Goal: Transaction & Acquisition: Book appointment/travel/reservation

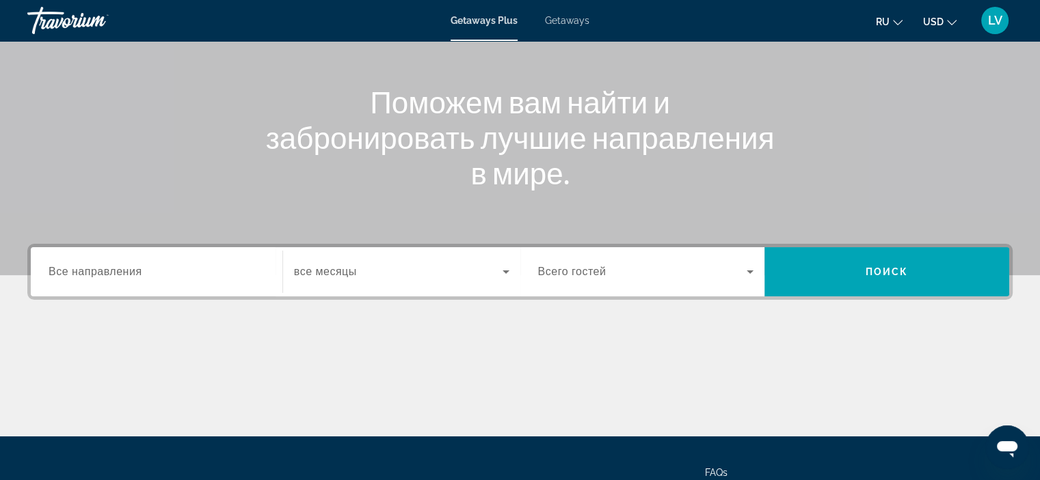
scroll to position [137, 0]
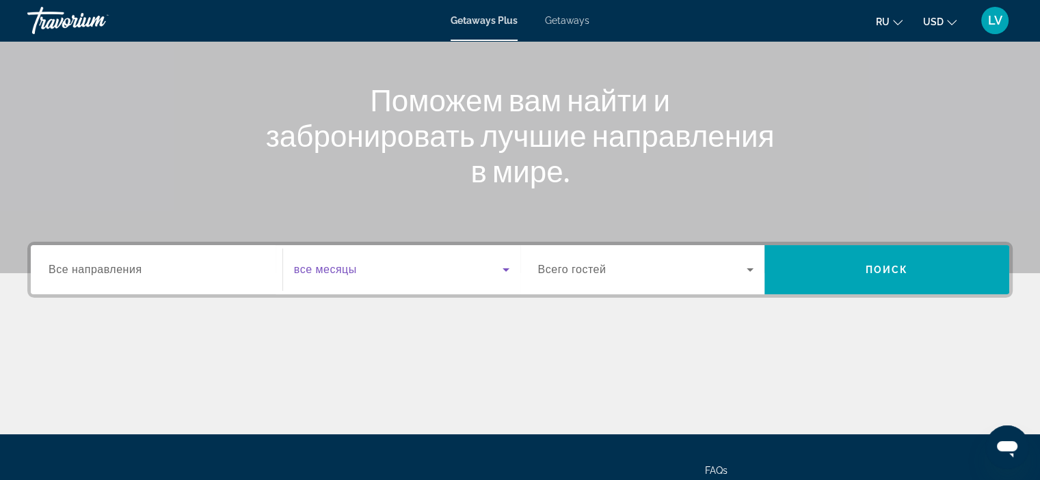
click at [498, 275] on icon "Search widget" at bounding box center [506, 270] width 16 height 16
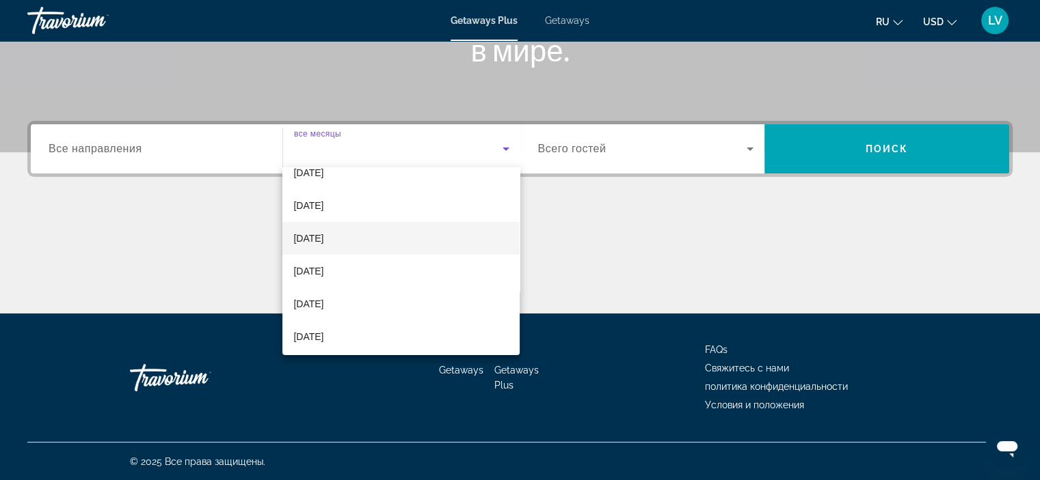
scroll to position [68, 0]
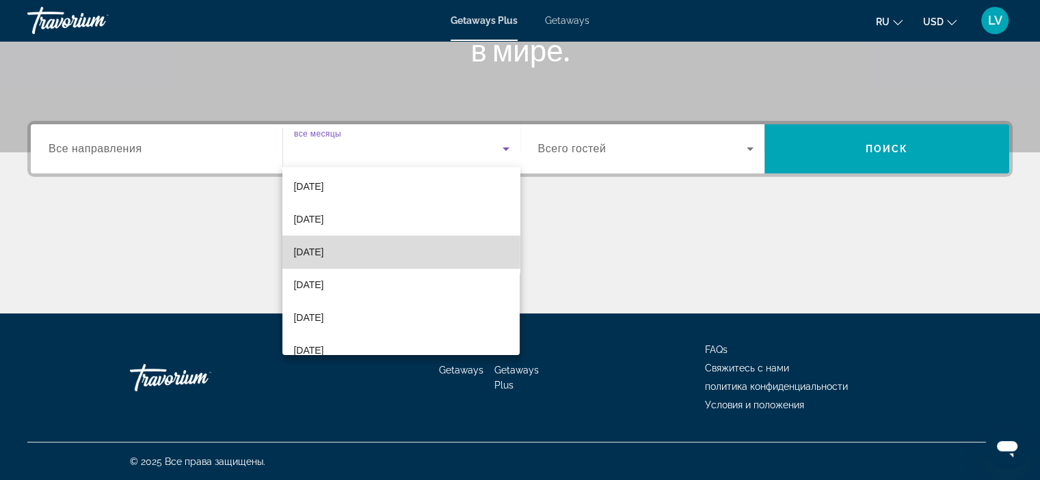
click at [434, 262] on mat-option "[DATE]" at bounding box center [400, 252] width 237 height 33
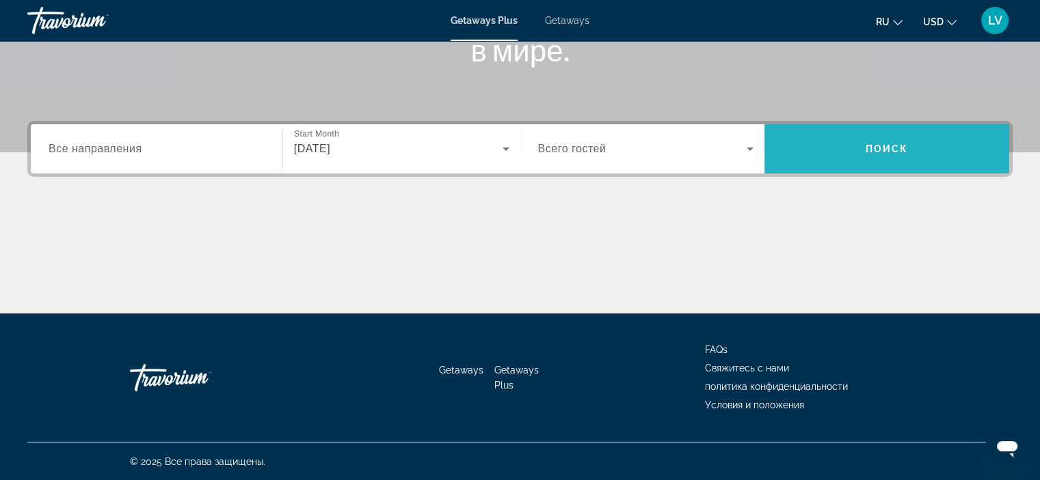
click at [896, 152] on span "Поиск" at bounding box center [886, 149] width 43 height 11
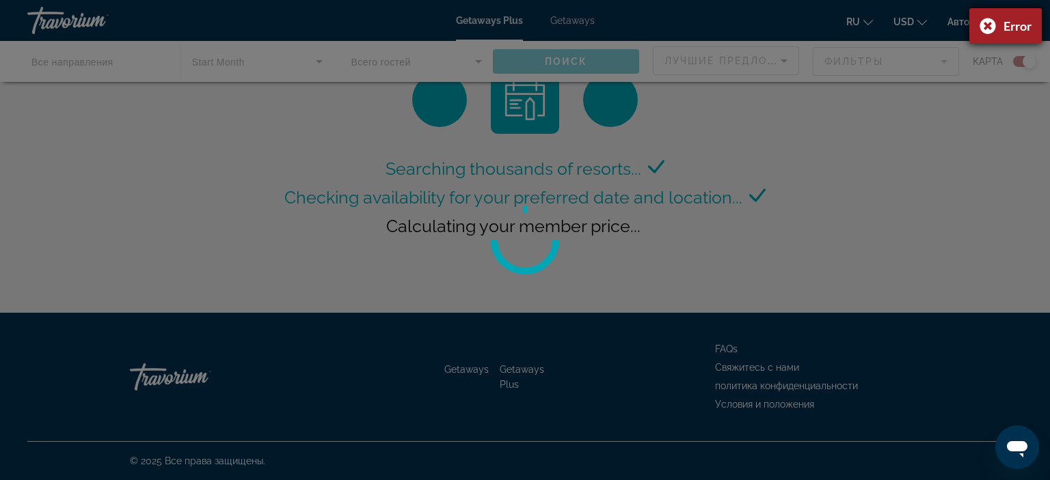
click at [988, 25] on div "Error" at bounding box center [1005, 26] width 72 height 36
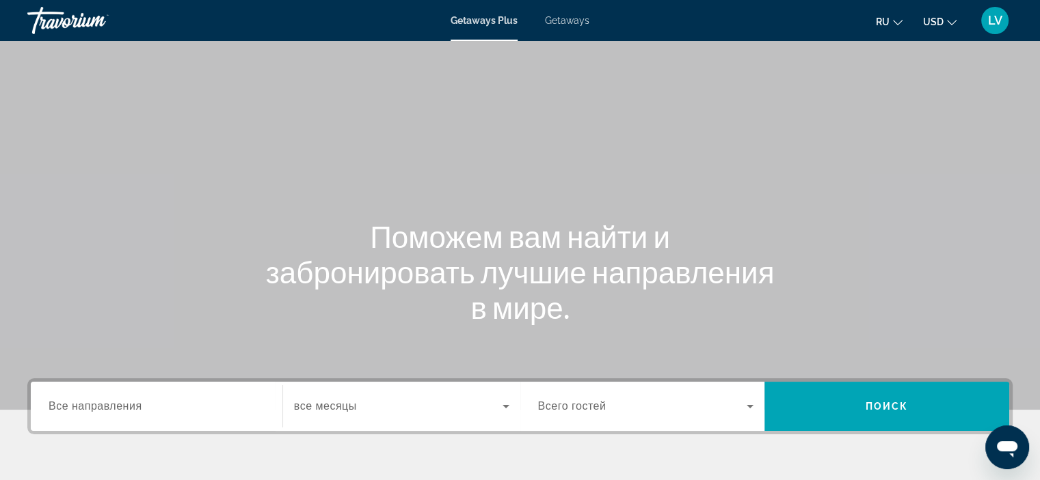
scroll to position [137, 0]
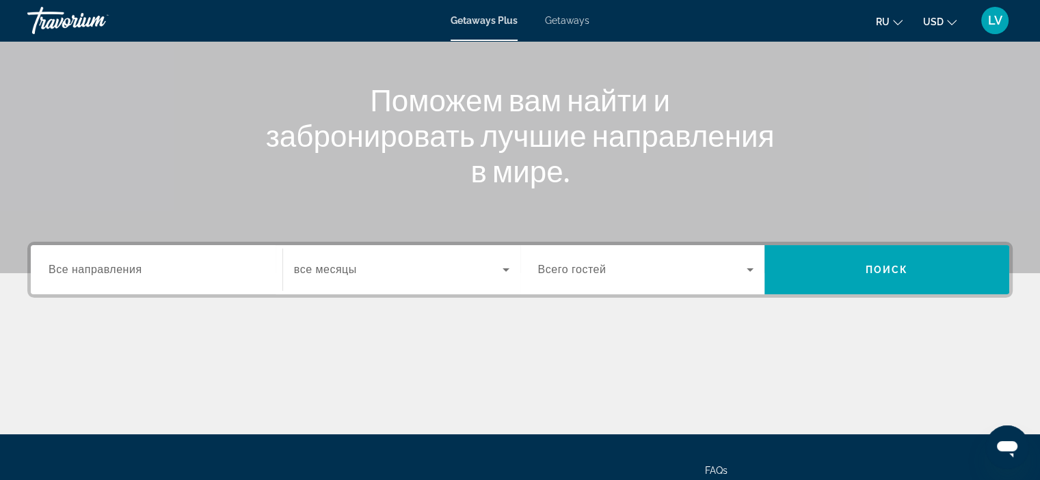
click at [472, 266] on span "Search widget" at bounding box center [398, 270] width 208 height 16
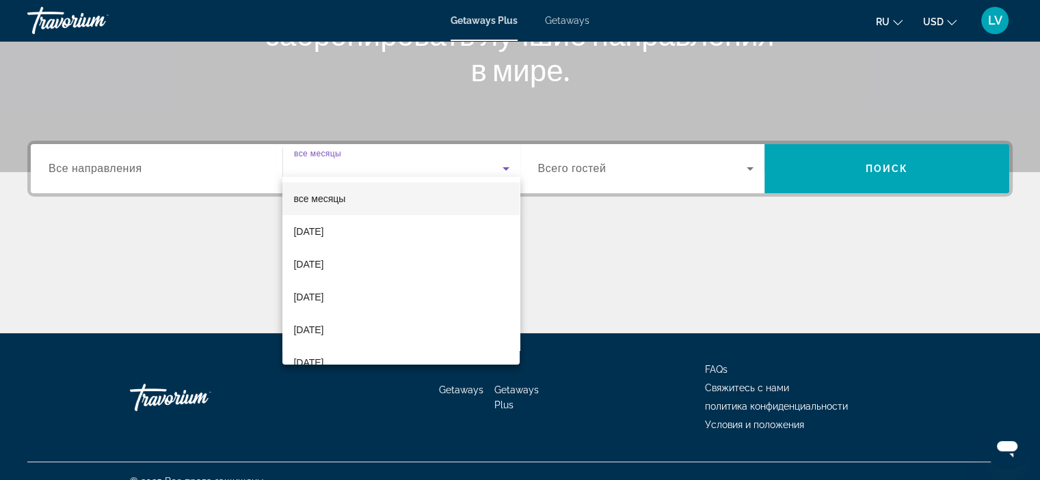
scroll to position [258, 0]
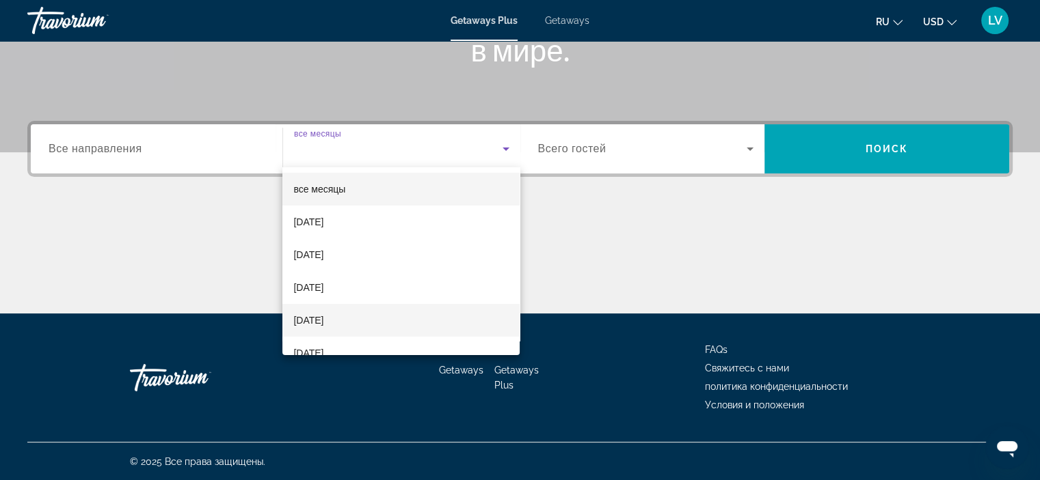
click at [418, 326] on mat-option "[DATE]" at bounding box center [400, 320] width 237 height 33
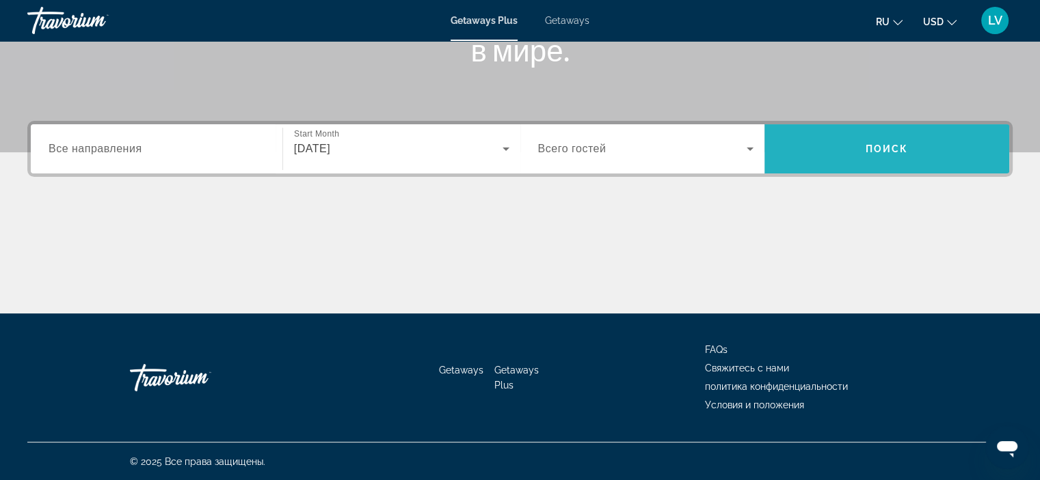
click at [860, 158] on span "Search widget" at bounding box center [886, 149] width 245 height 33
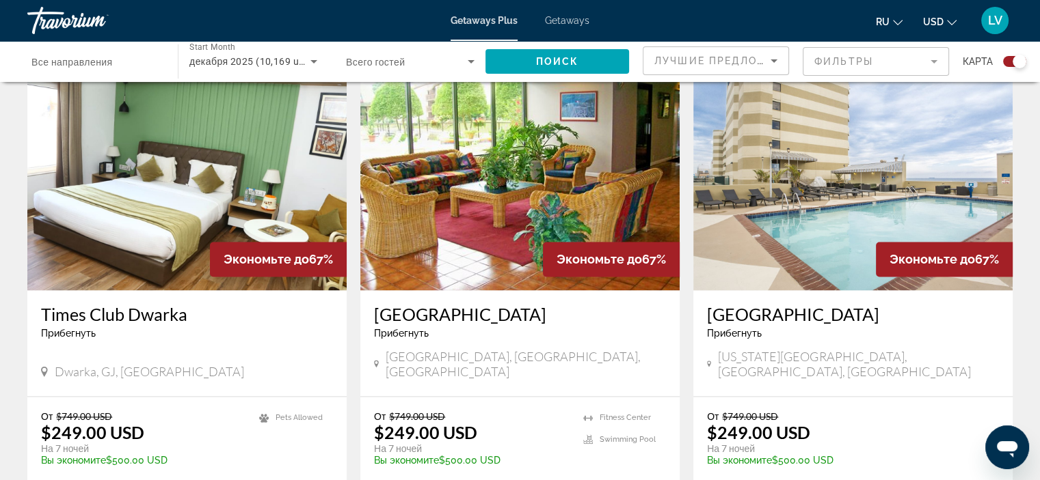
scroll to position [2050, 0]
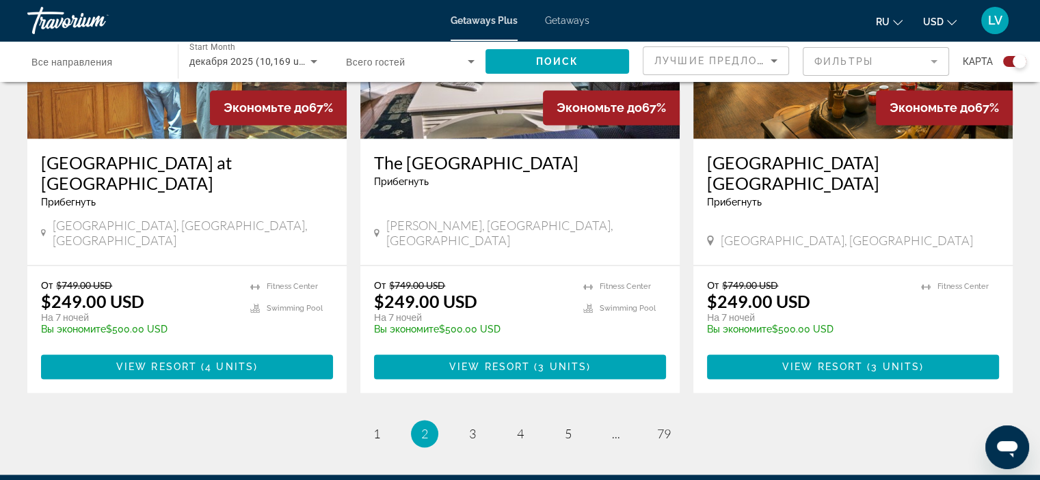
scroll to position [2119, 0]
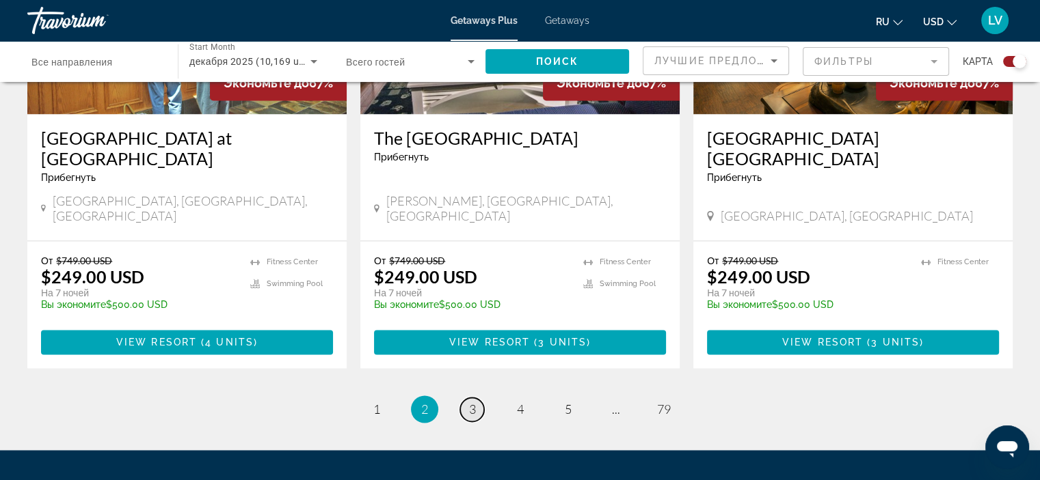
click at [474, 402] on span "3" at bounding box center [472, 409] width 7 height 15
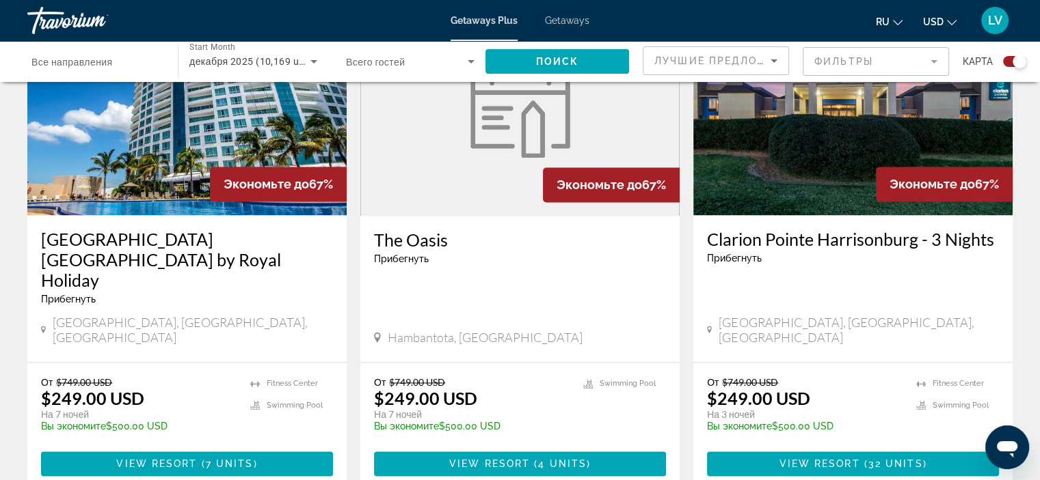
scroll to position [2119, 0]
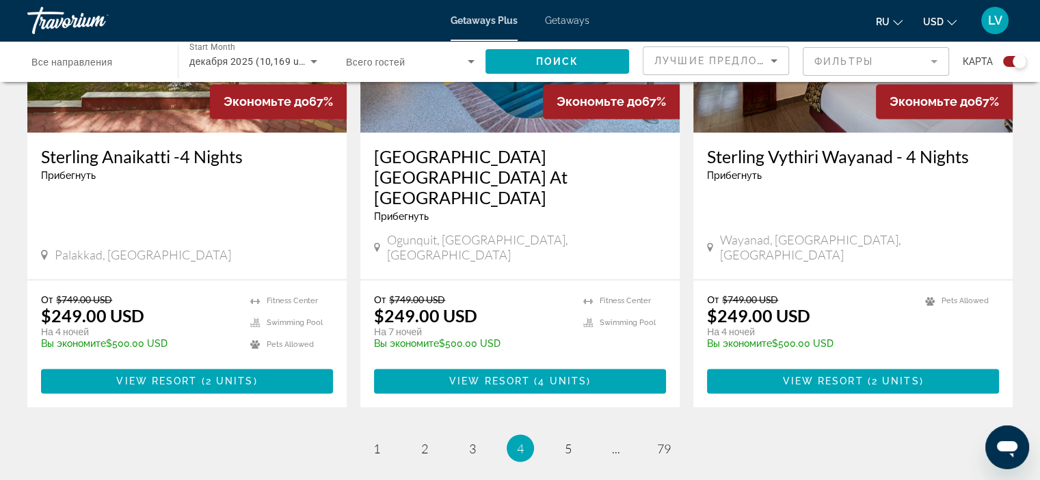
scroll to position [2187, 0]
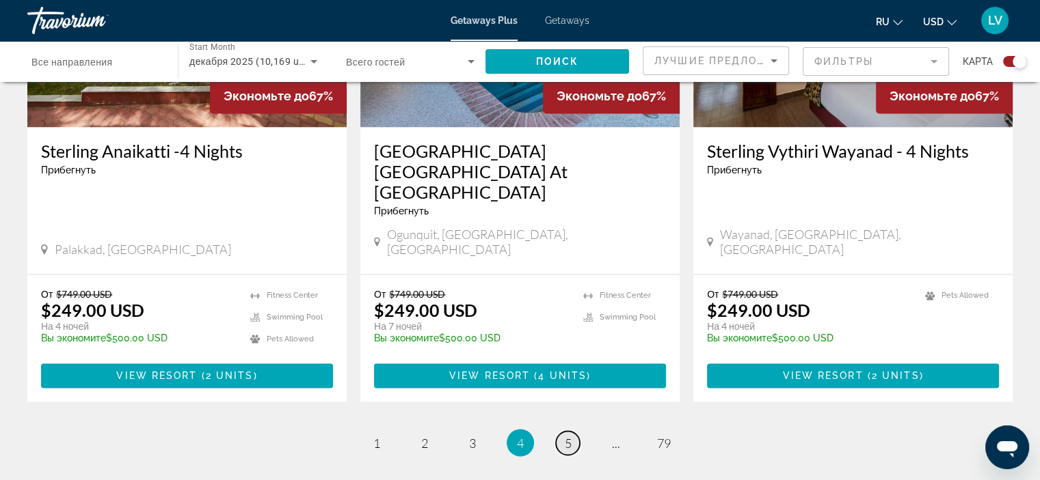
click at [571, 431] on link "page 5" at bounding box center [568, 443] width 24 height 24
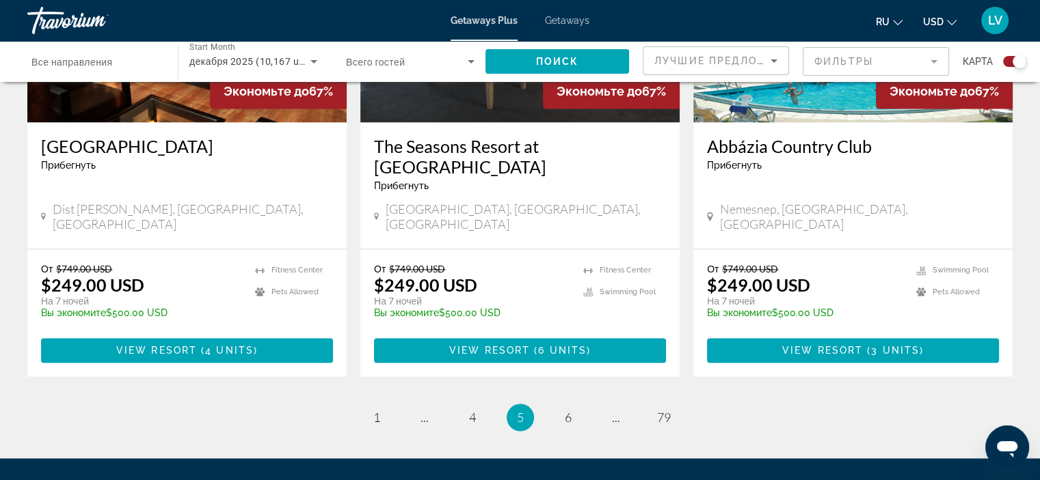
scroll to position [2119, 0]
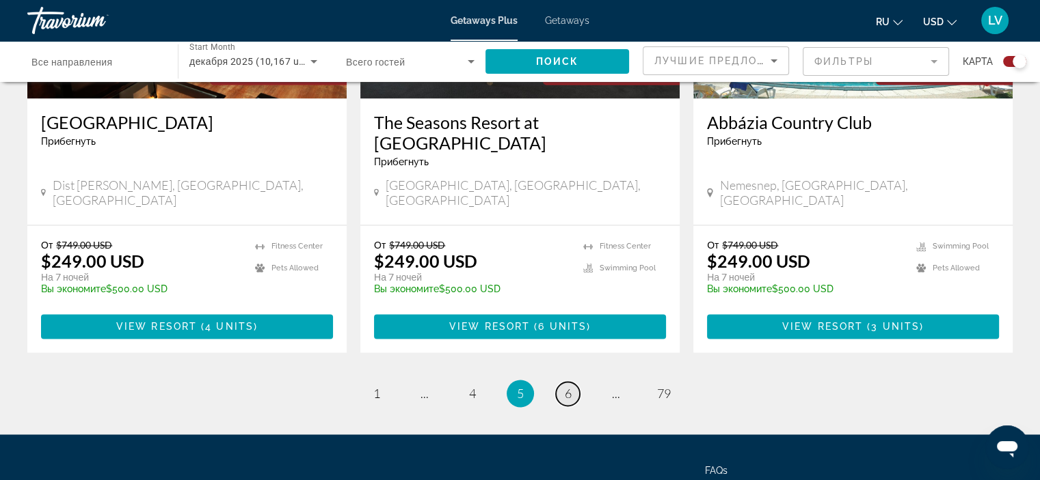
click at [573, 382] on link "page 6" at bounding box center [568, 394] width 24 height 24
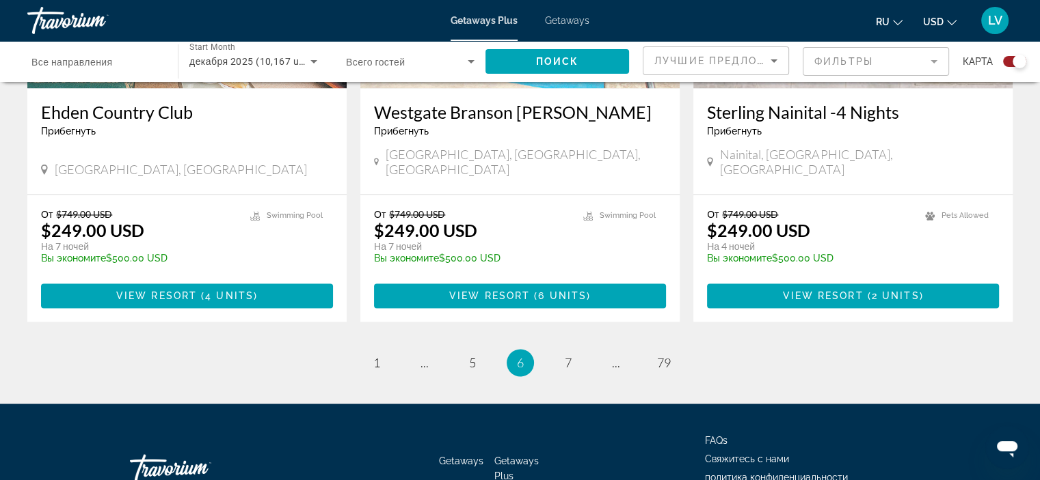
scroll to position [2236, 0]
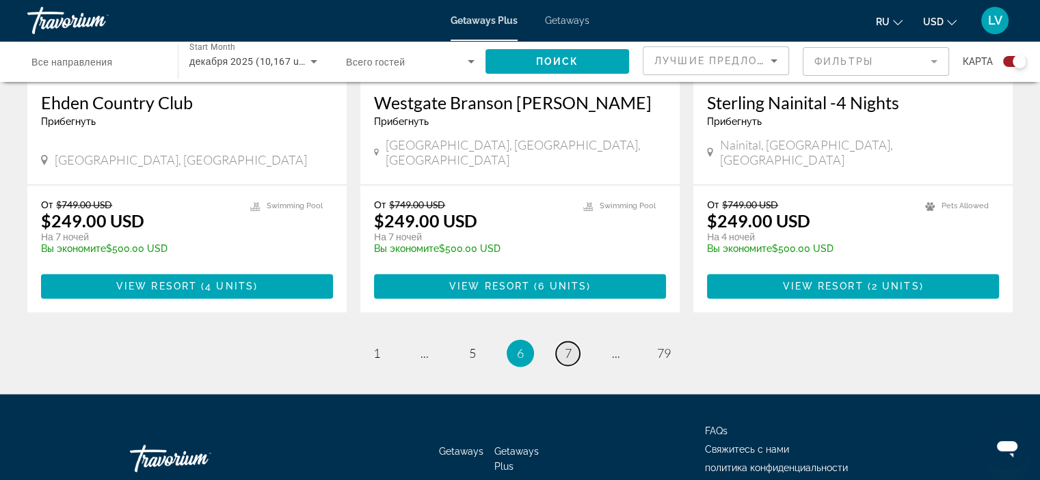
click at [567, 346] on span "7" at bounding box center [568, 353] width 7 height 15
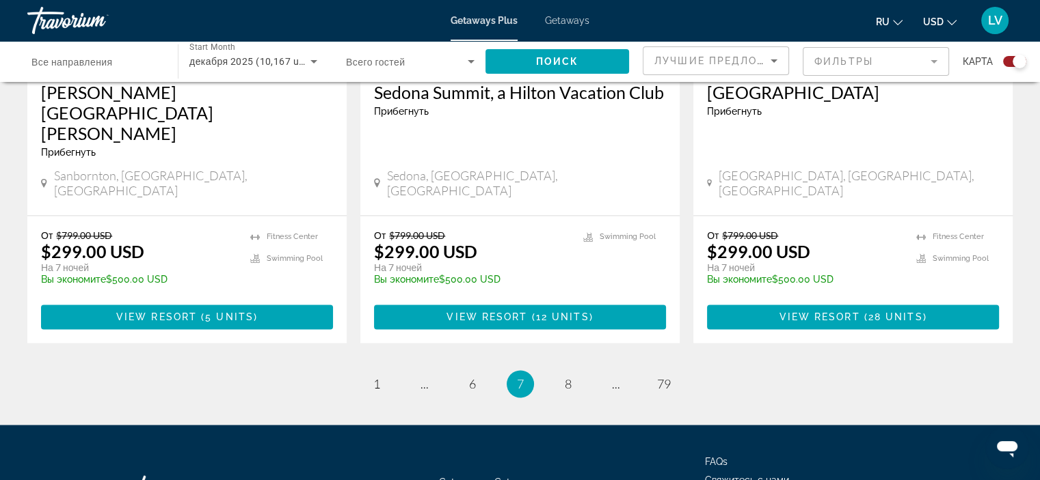
scroll to position [2187, 0]
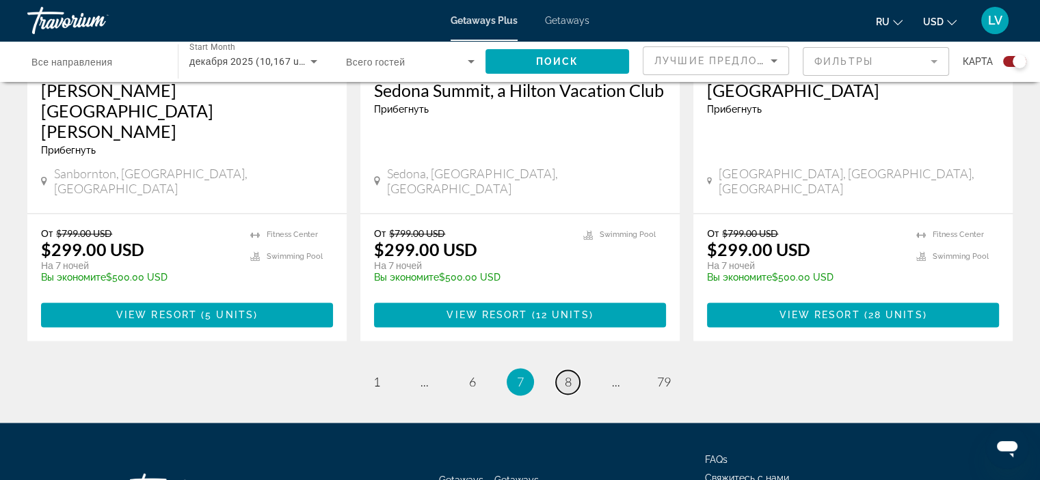
click at [569, 375] on span "8" at bounding box center [568, 382] width 7 height 15
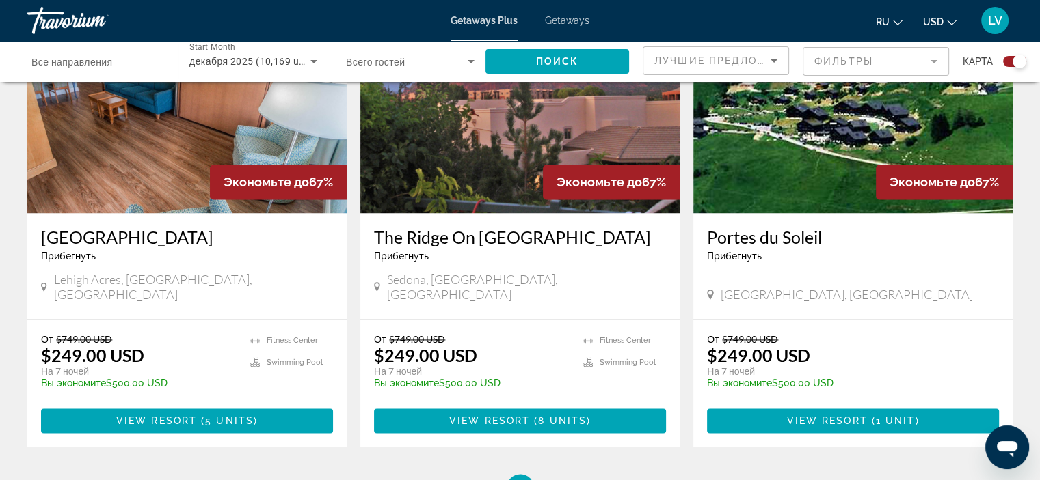
scroll to position [2050, 0]
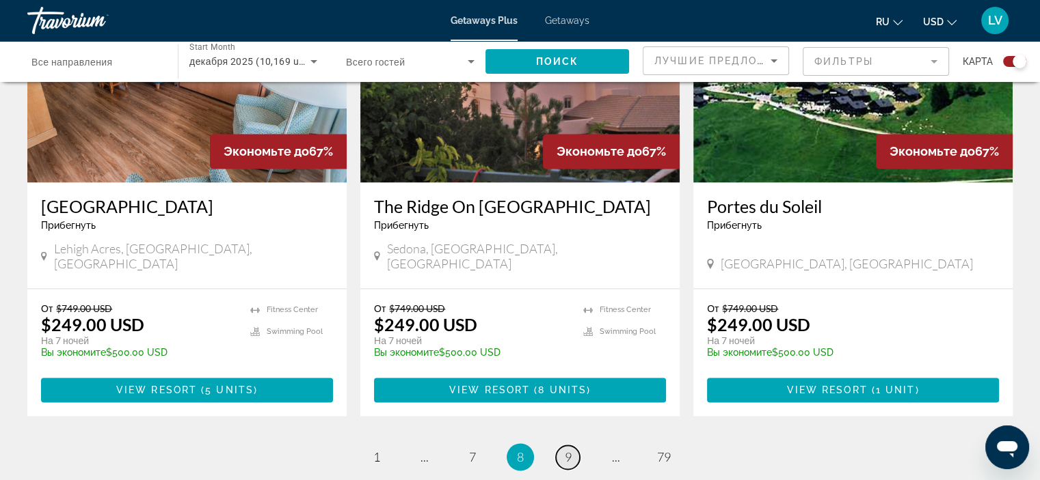
click at [565, 450] on span "9" at bounding box center [568, 457] width 7 height 15
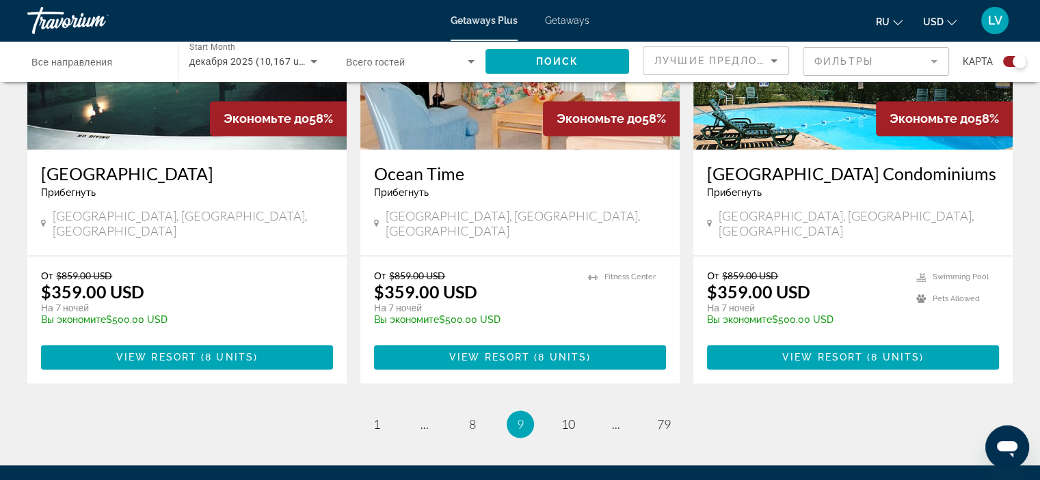
scroll to position [2187, 0]
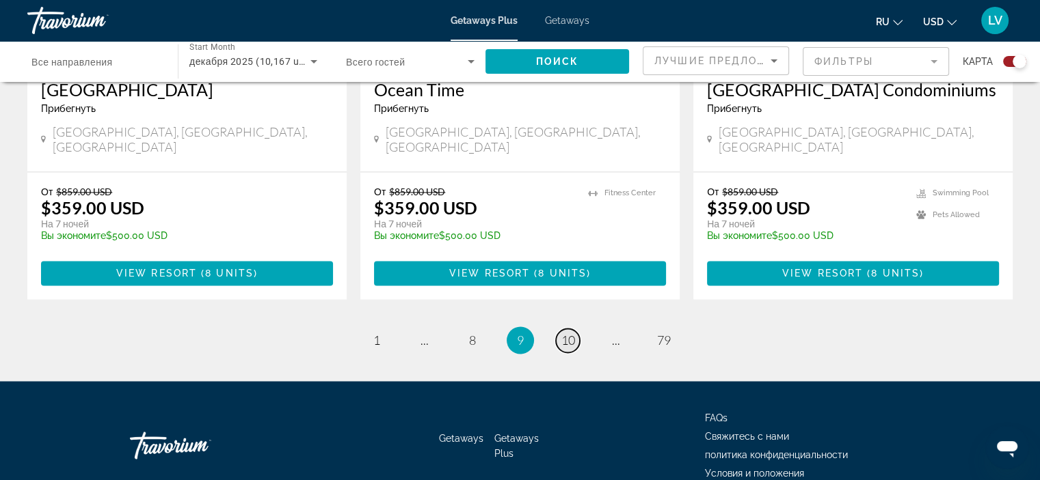
click at [576, 329] on link "page 10" at bounding box center [568, 341] width 24 height 24
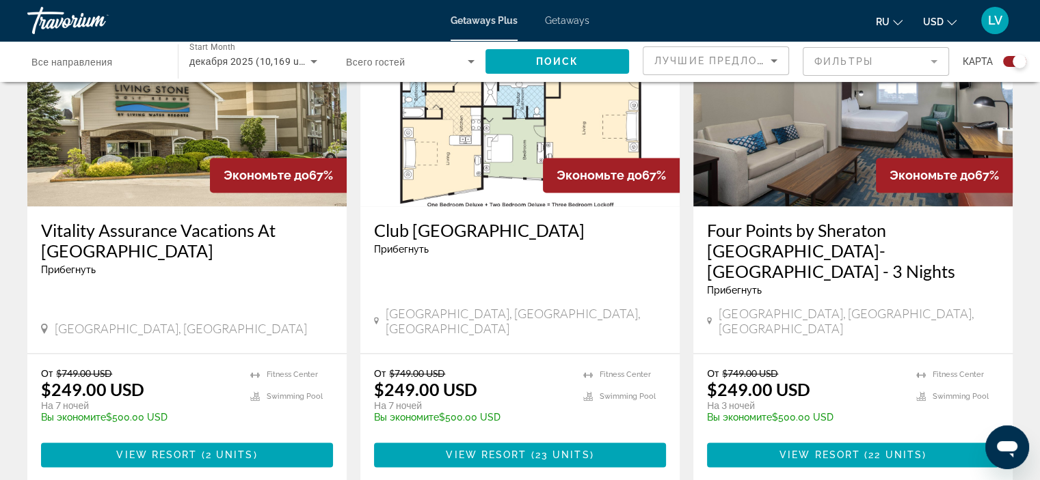
scroll to position [2050, 0]
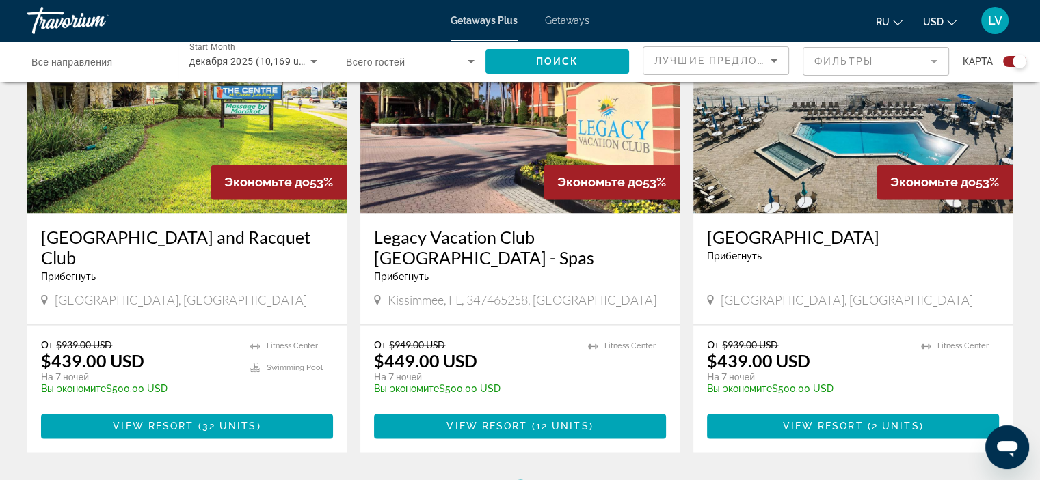
scroll to position [2119, 0]
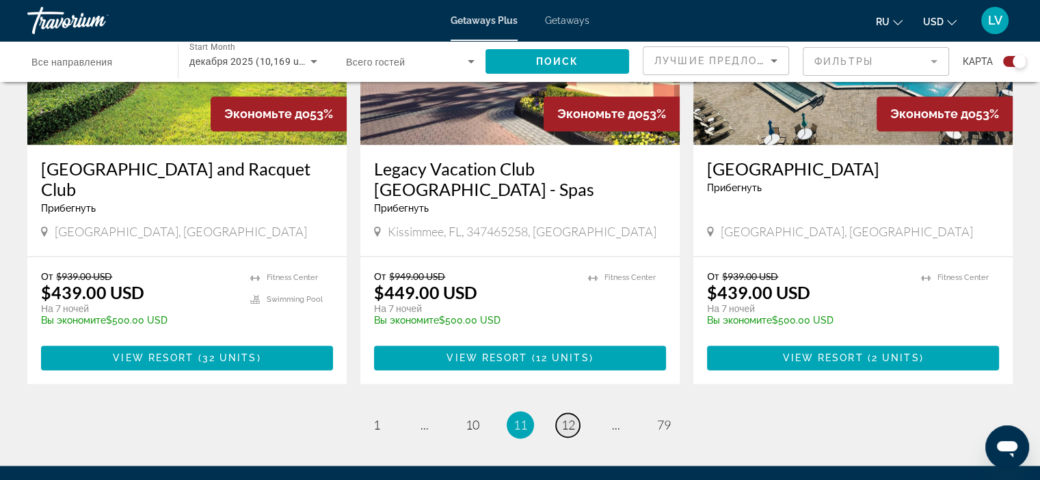
click at [563, 418] on span "12" at bounding box center [568, 425] width 14 height 15
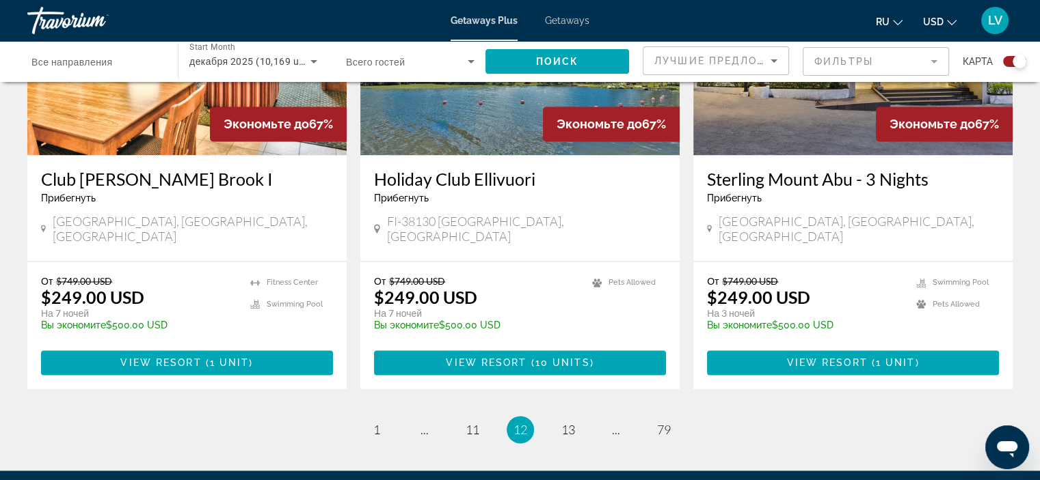
scroll to position [2119, 0]
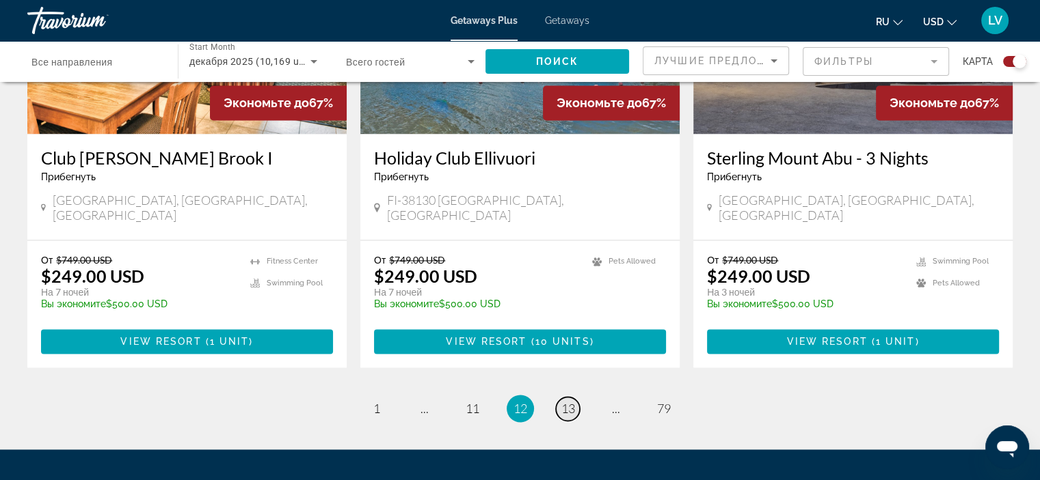
click at [574, 401] on span "13" at bounding box center [568, 408] width 14 height 15
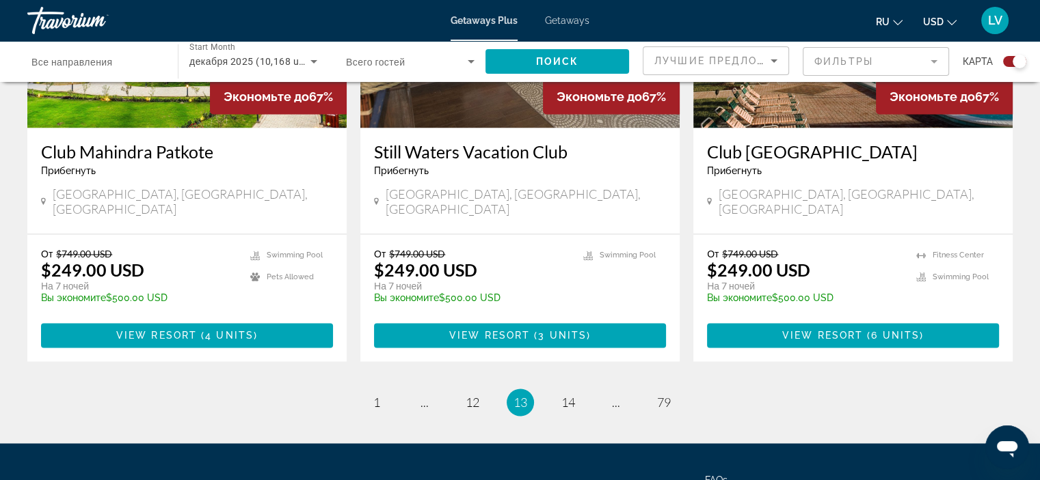
scroll to position [2187, 0]
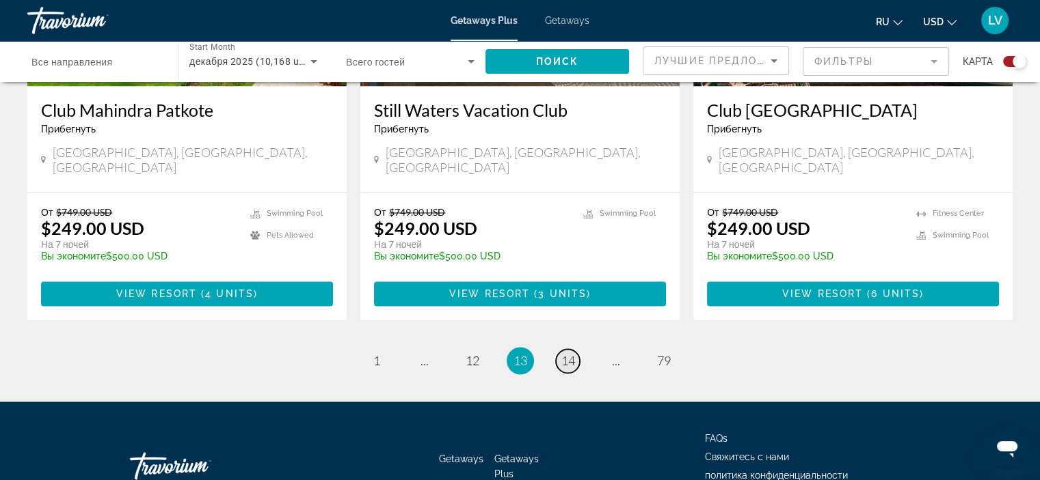
click at [563, 353] on span "14" at bounding box center [568, 360] width 14 height 15
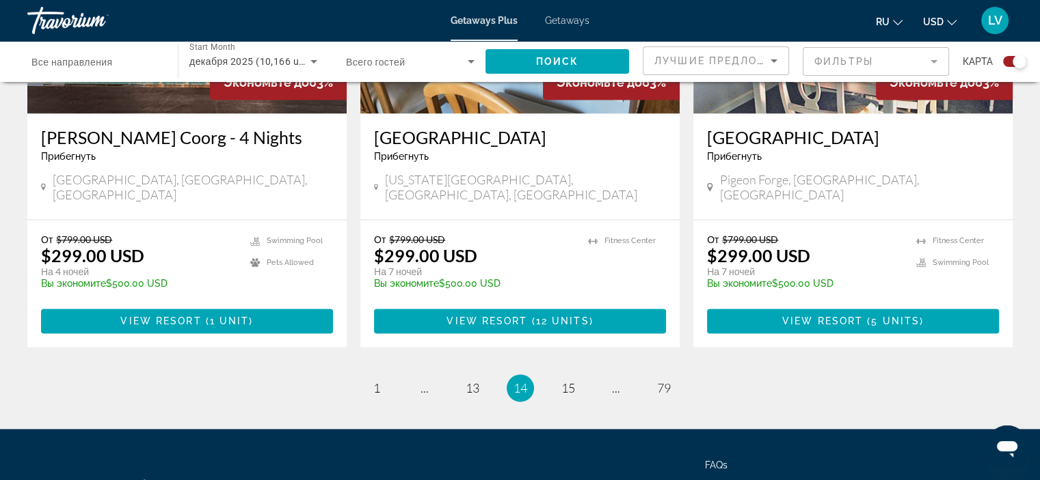
scroll to position [2050, 0]
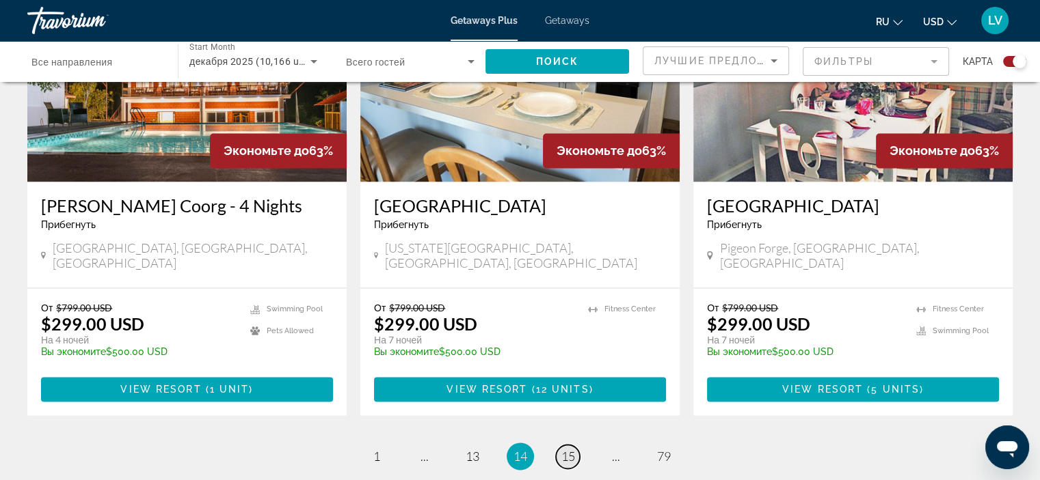
click at [565, 449] on span "15" at bounding box center [568, 456] width 14 height 15
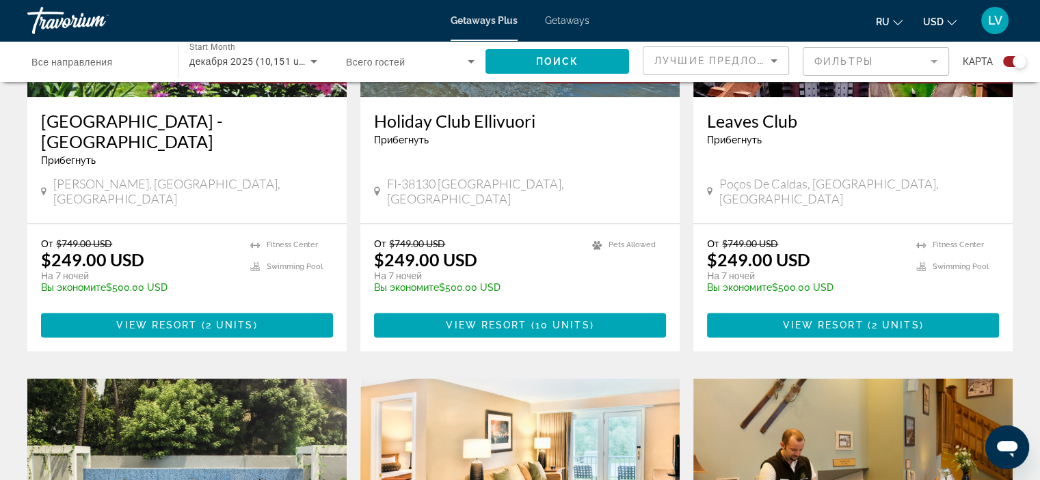
scroll to position [1435, 0]
